Goal: Transaction & Acquisition: Obtain resource

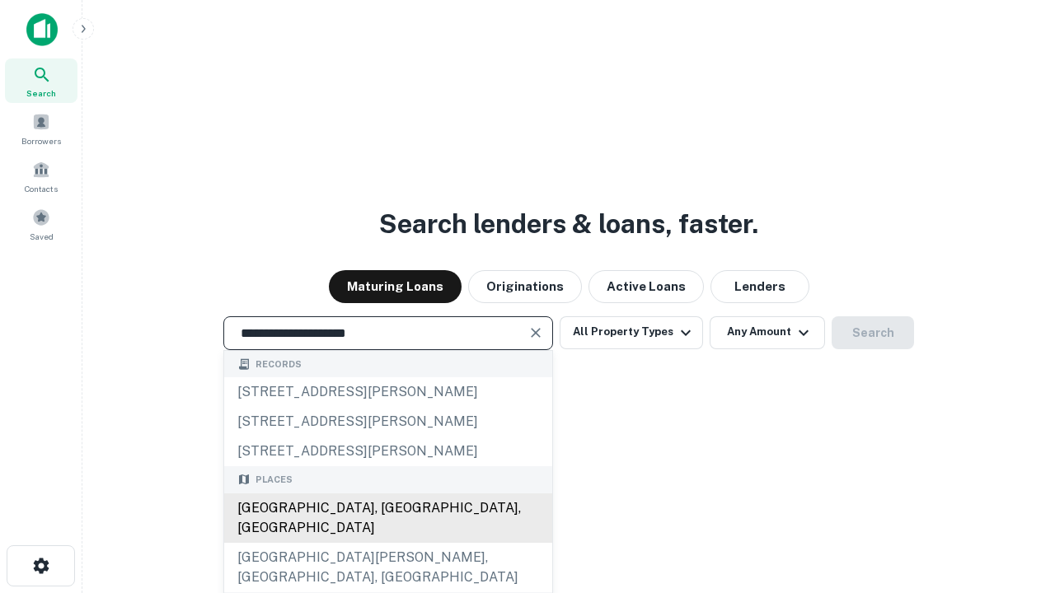
click at [387, 543] on div "Santa Monica, CA, USA" at bounding box center [388, 518] width 328 height 49
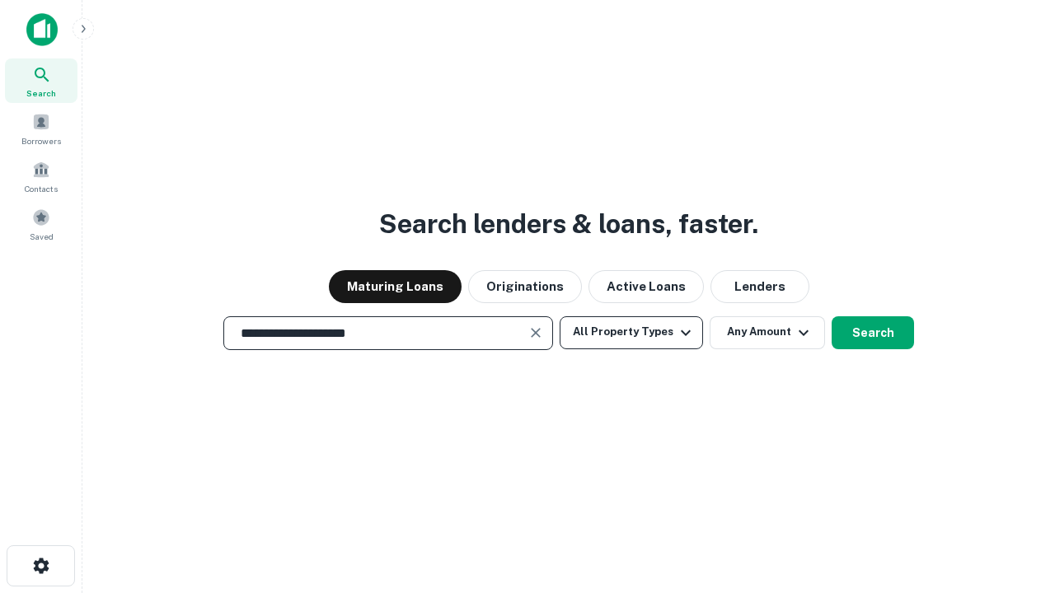
type input "**********"
click at [631, 332] on button "All Property Types" at bounding box center [630, 332] width 143 height 33
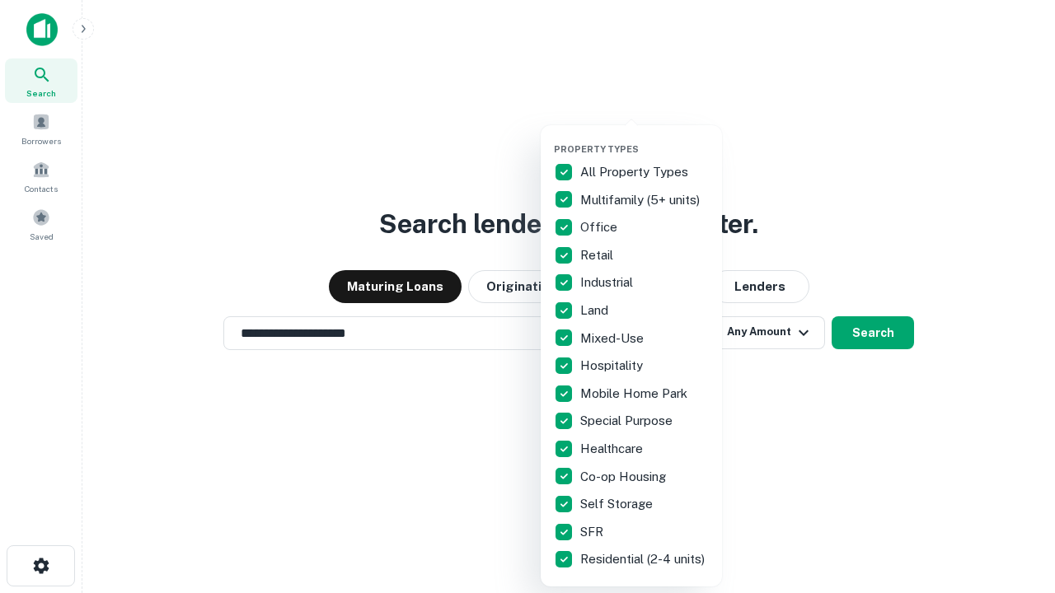
click at [644, 138] on button "button" at bounding box center [644, 138] width 181 height 1
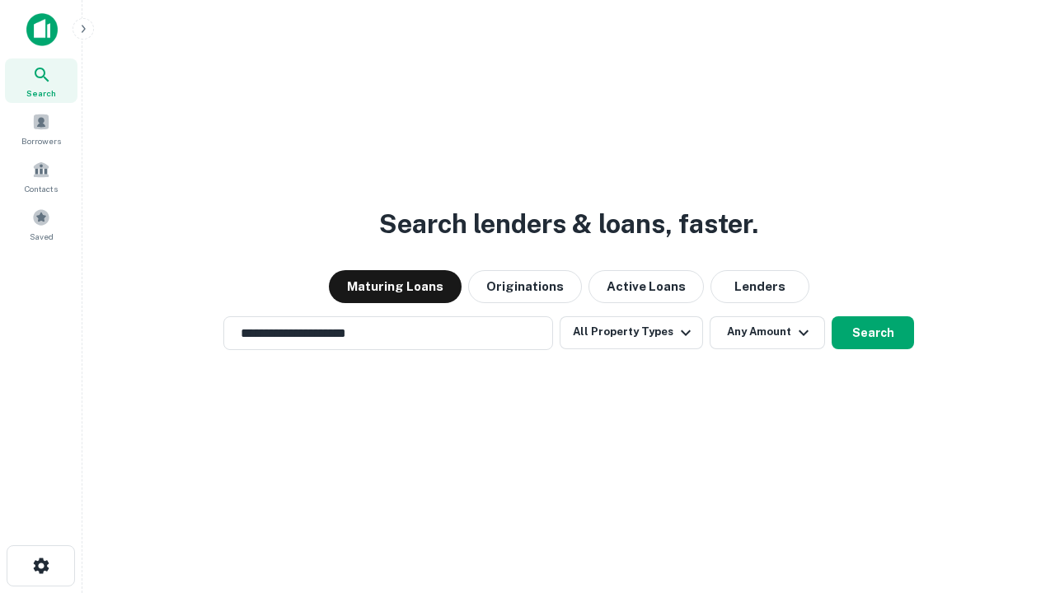
scroll to position [26, 0]
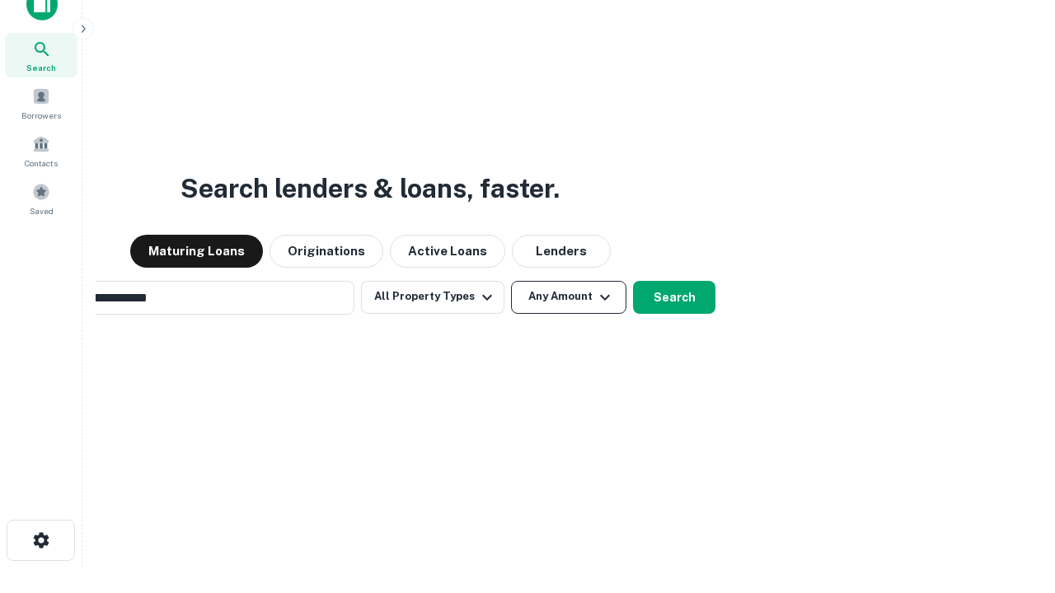
click at [511, 281] on button "Any Amount" at bounding box center [568, 297] width 115 height 33
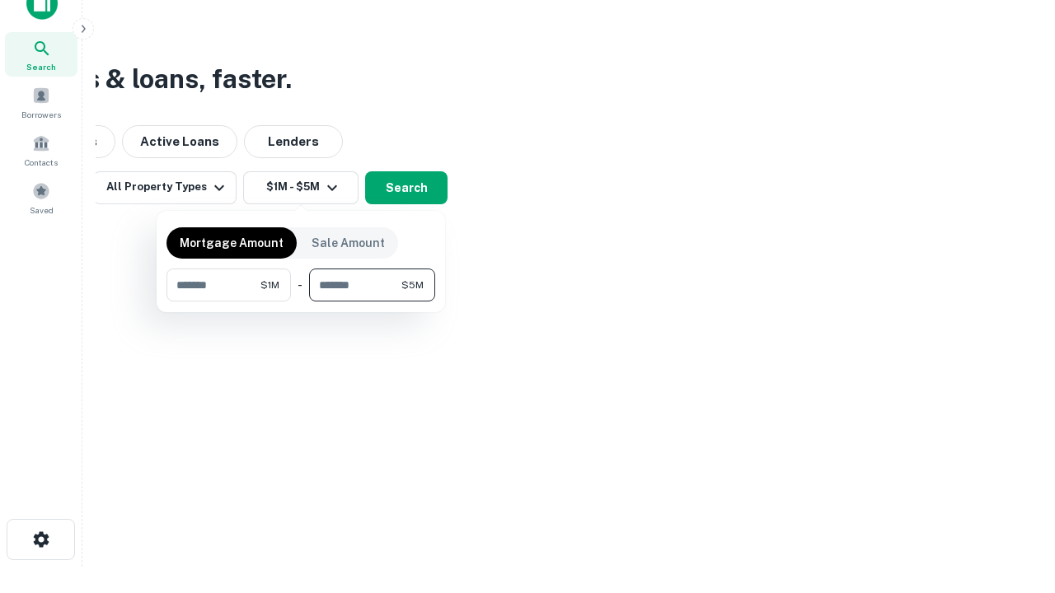
type input "*******"
click at [301, 302] on button "button" at bounding box center [300, 302] width 269 height 1
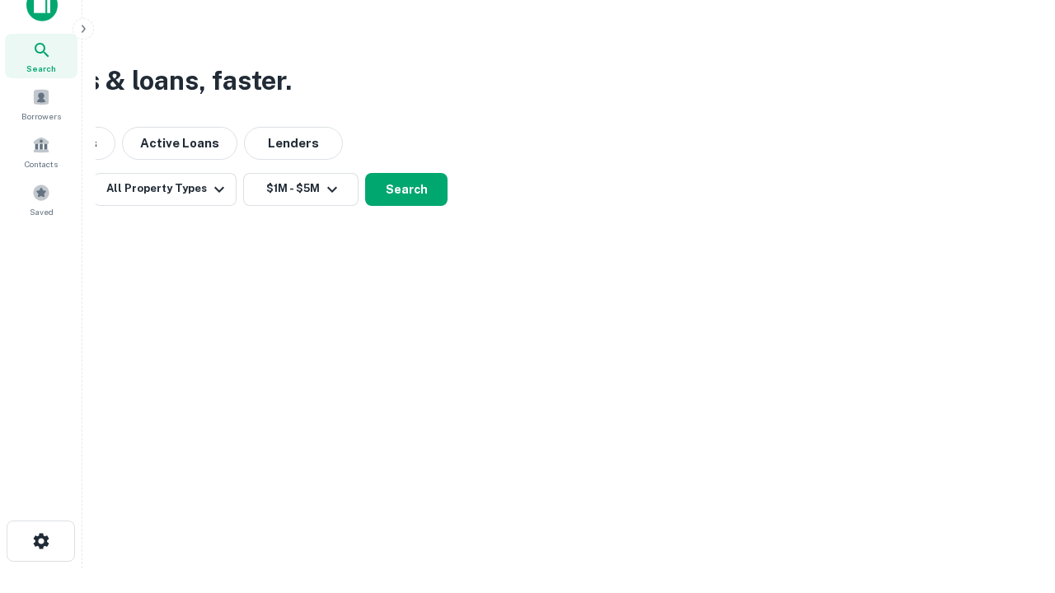
scroll to position [10, 304]
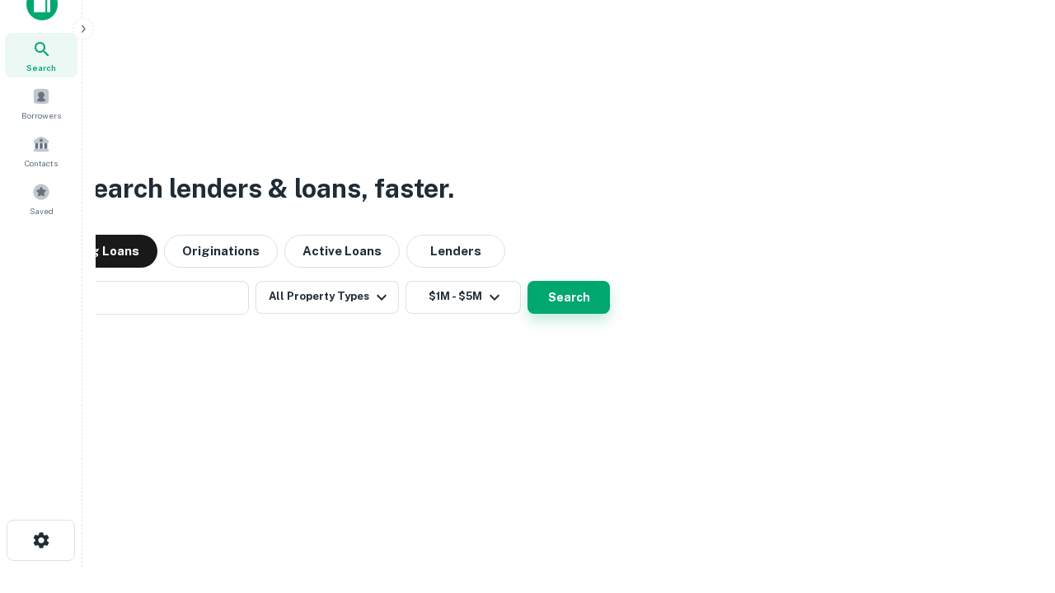
click at [527, 281] on button "Search" at bounding box center [568, 297] width 82 height 33
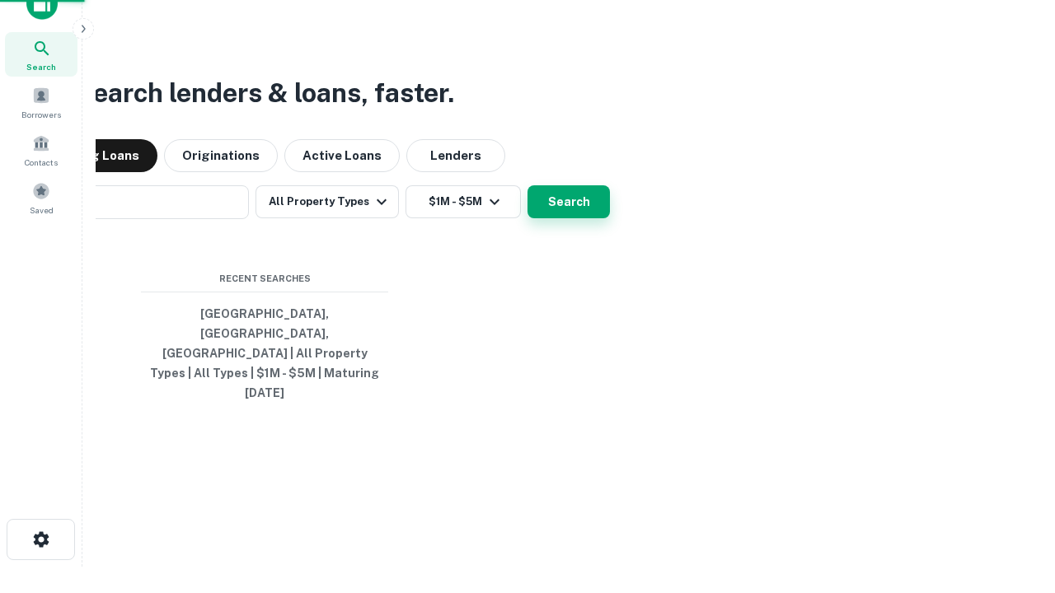
scroll to position [44, 466]
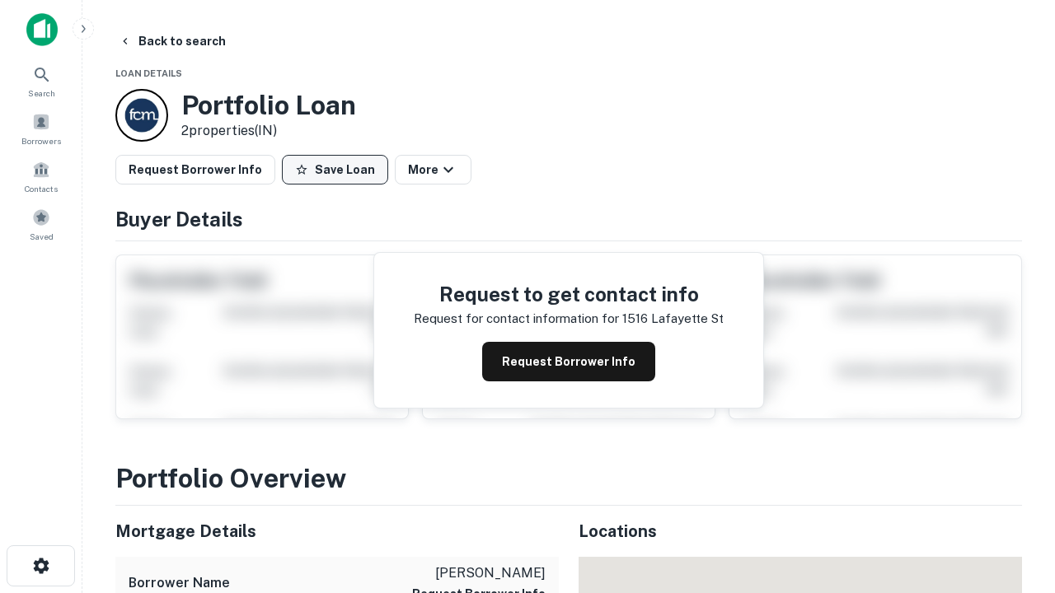
click at [335, 170] on button "Save Loan" at bounding box center [335, 170] width 106 height 30
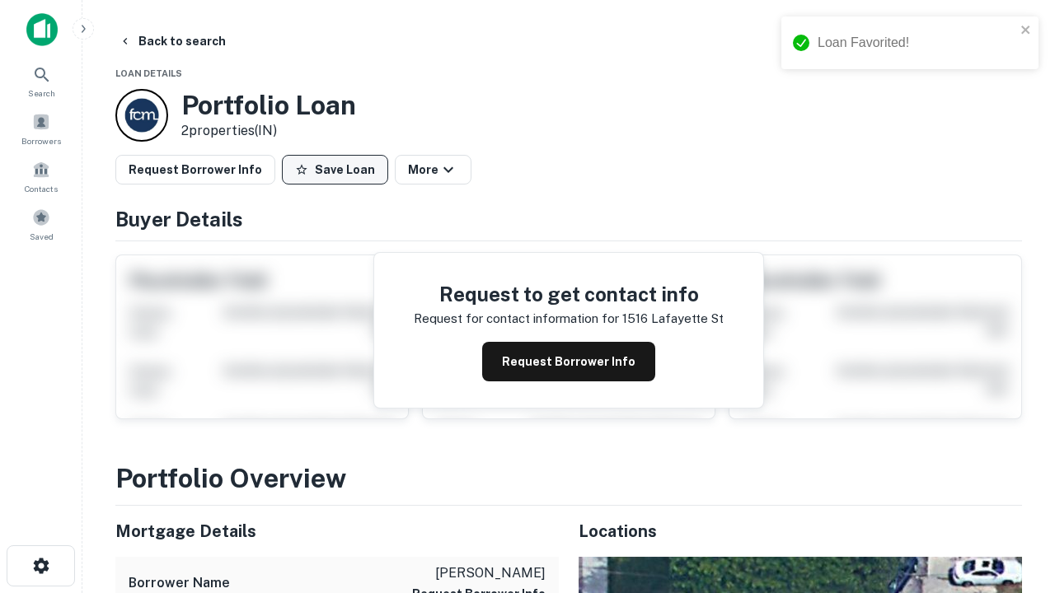
click at [339, 170] on button "Save Loan" at bounding box center [335, 170] width 106 height 30
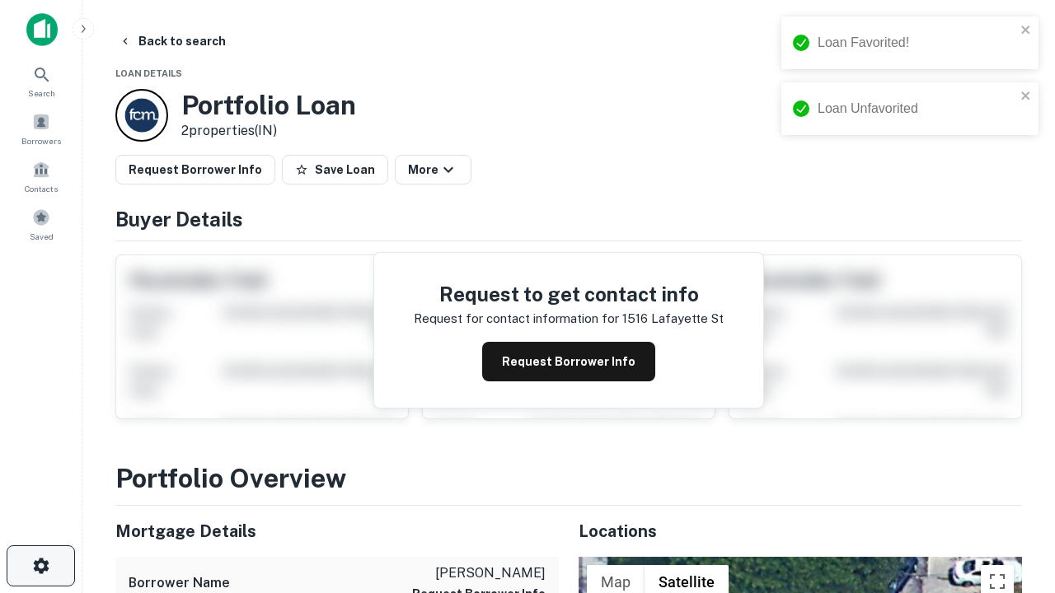
click at [40, 566] on icon "button" at bounding box center [41, 566] width 20 height 20
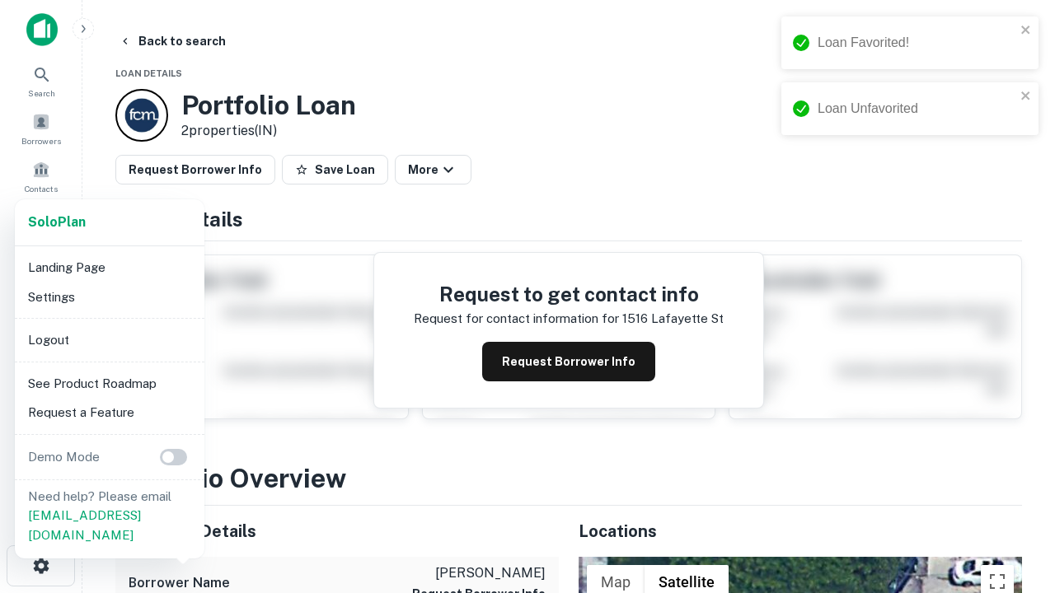
click at [109, 339] on li "Logout" at bounding box center [109, 340] width 176 height 30
